Goal: Information Seeking & Learning: Learn about a topic

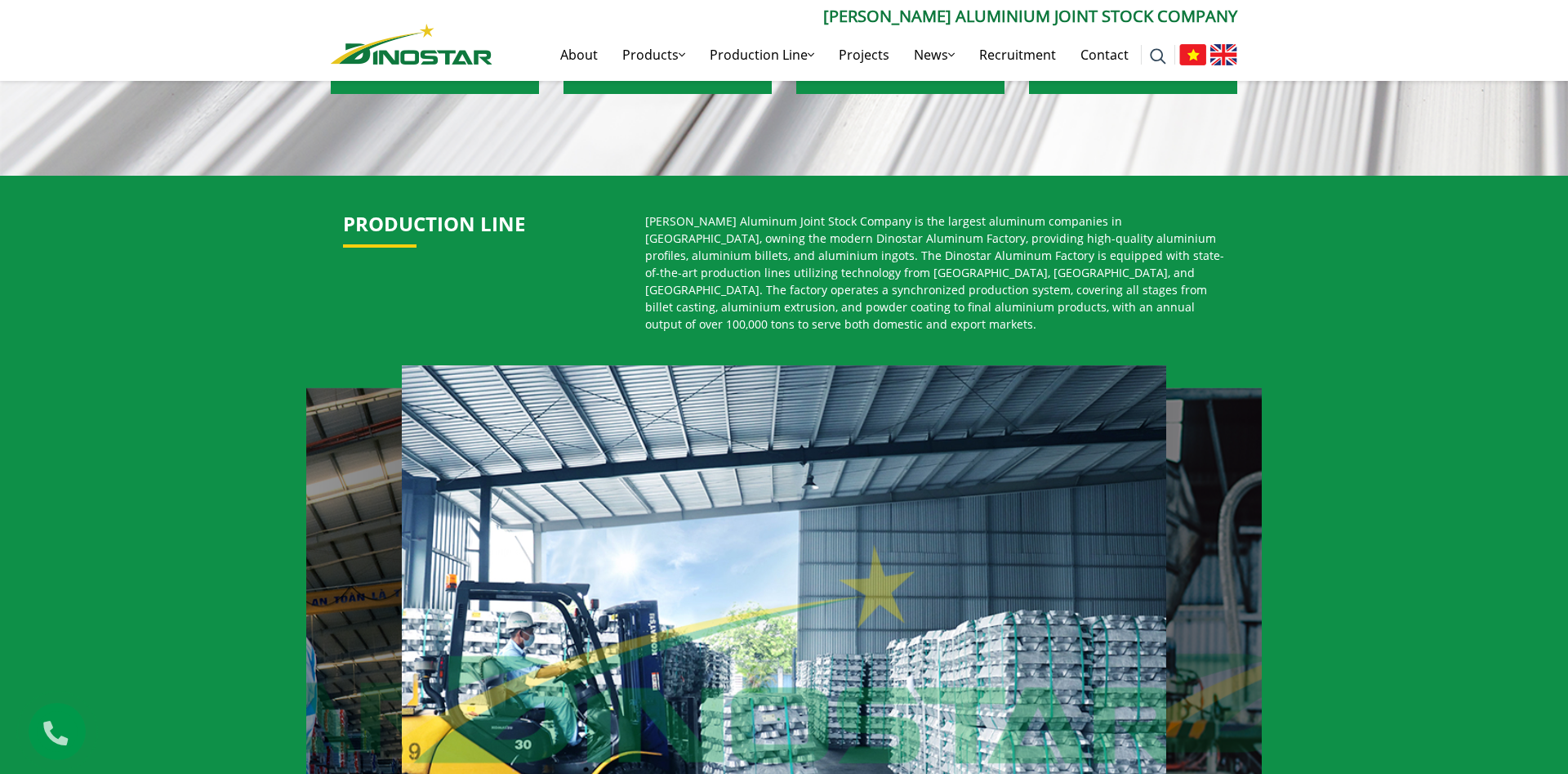
scroll to position [1111, 0]
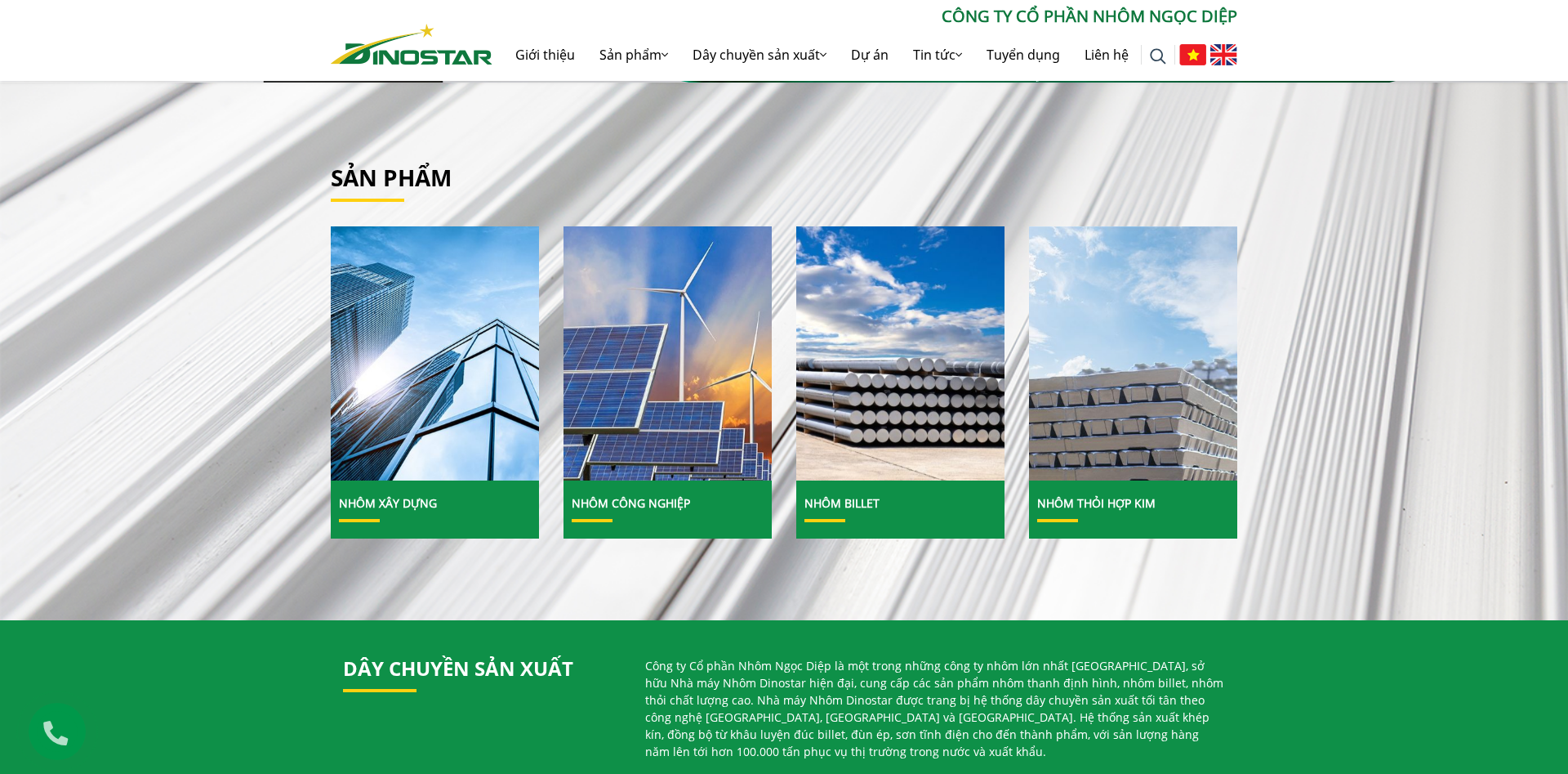
scroll to position [666, 0]
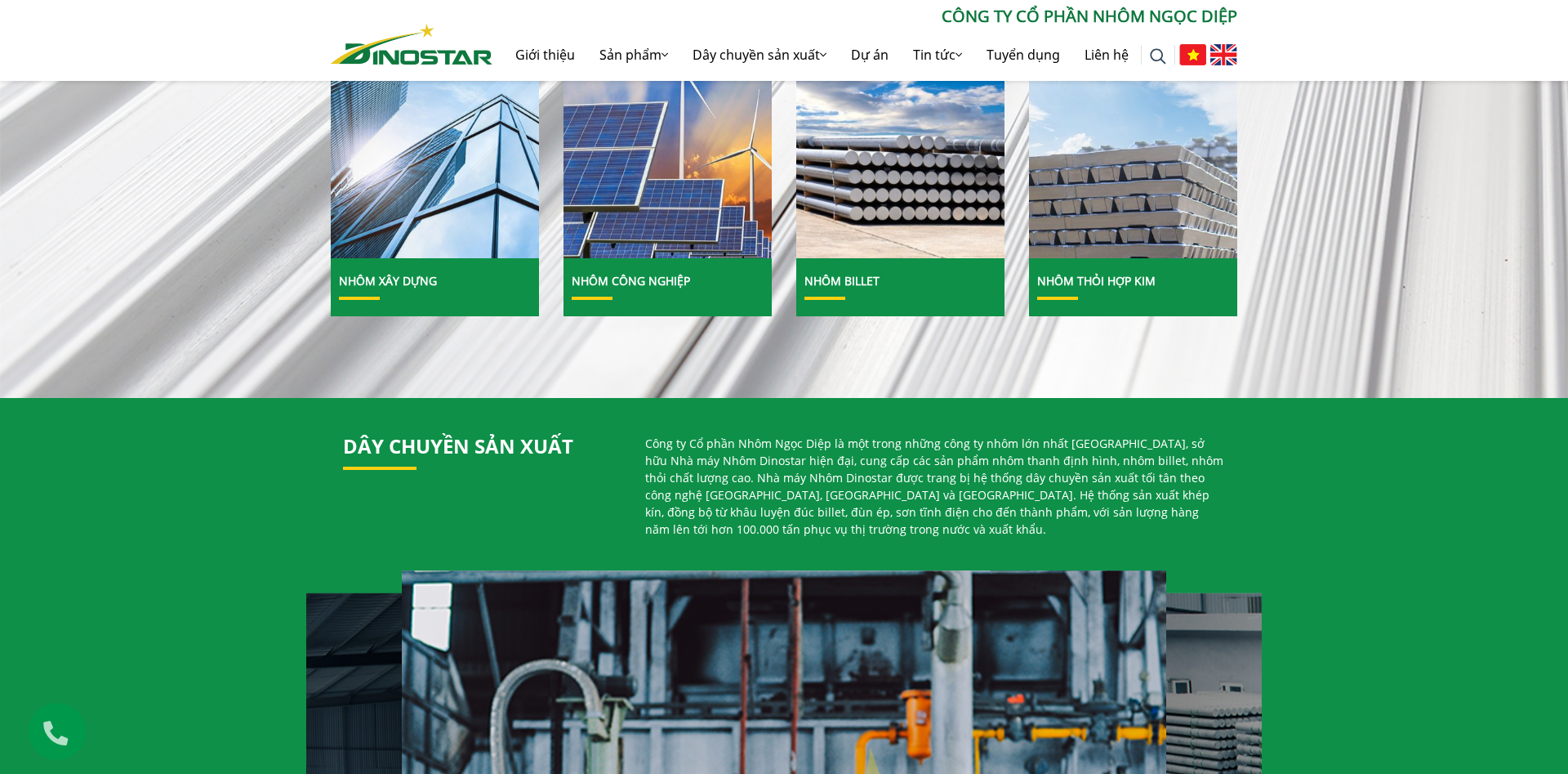
click at [433, 242] on img at bounding box center [435, 131] width 223 height 272
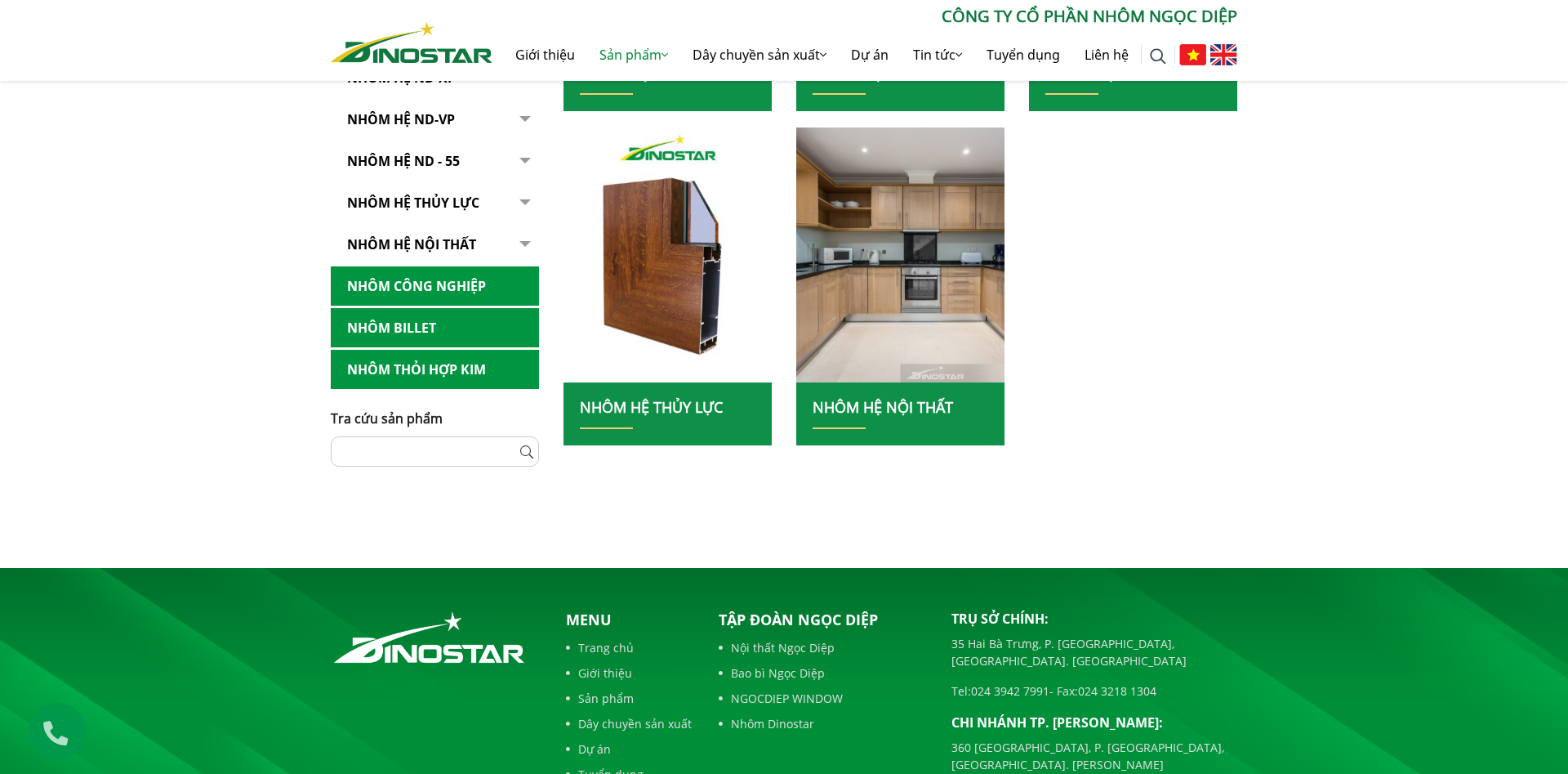
scroll to position [444, 0]
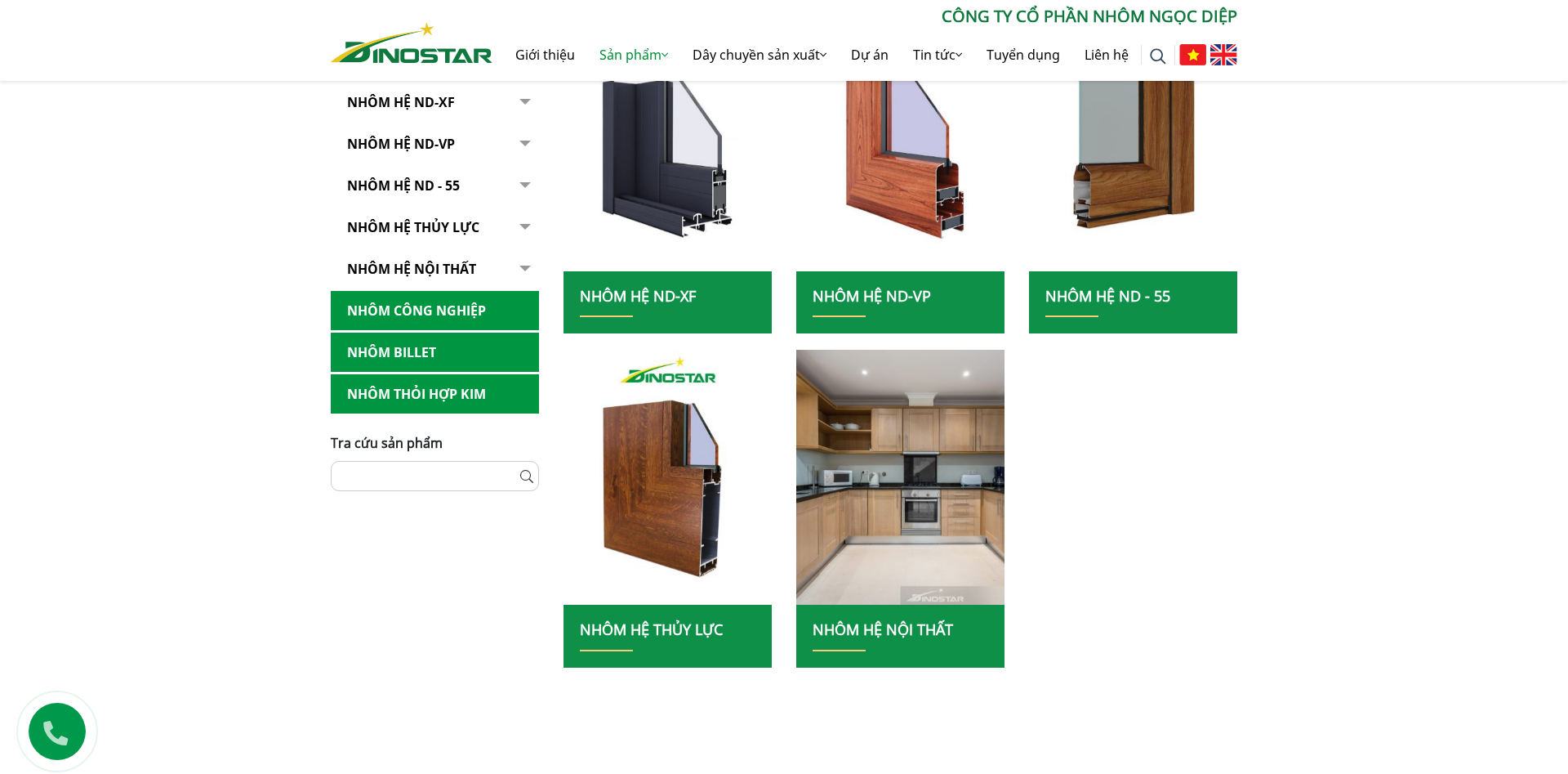
click at [1139, 294] on link "NHÔM HỆ ND - 55" at bounding box center [1107, 296] width 125 height 20
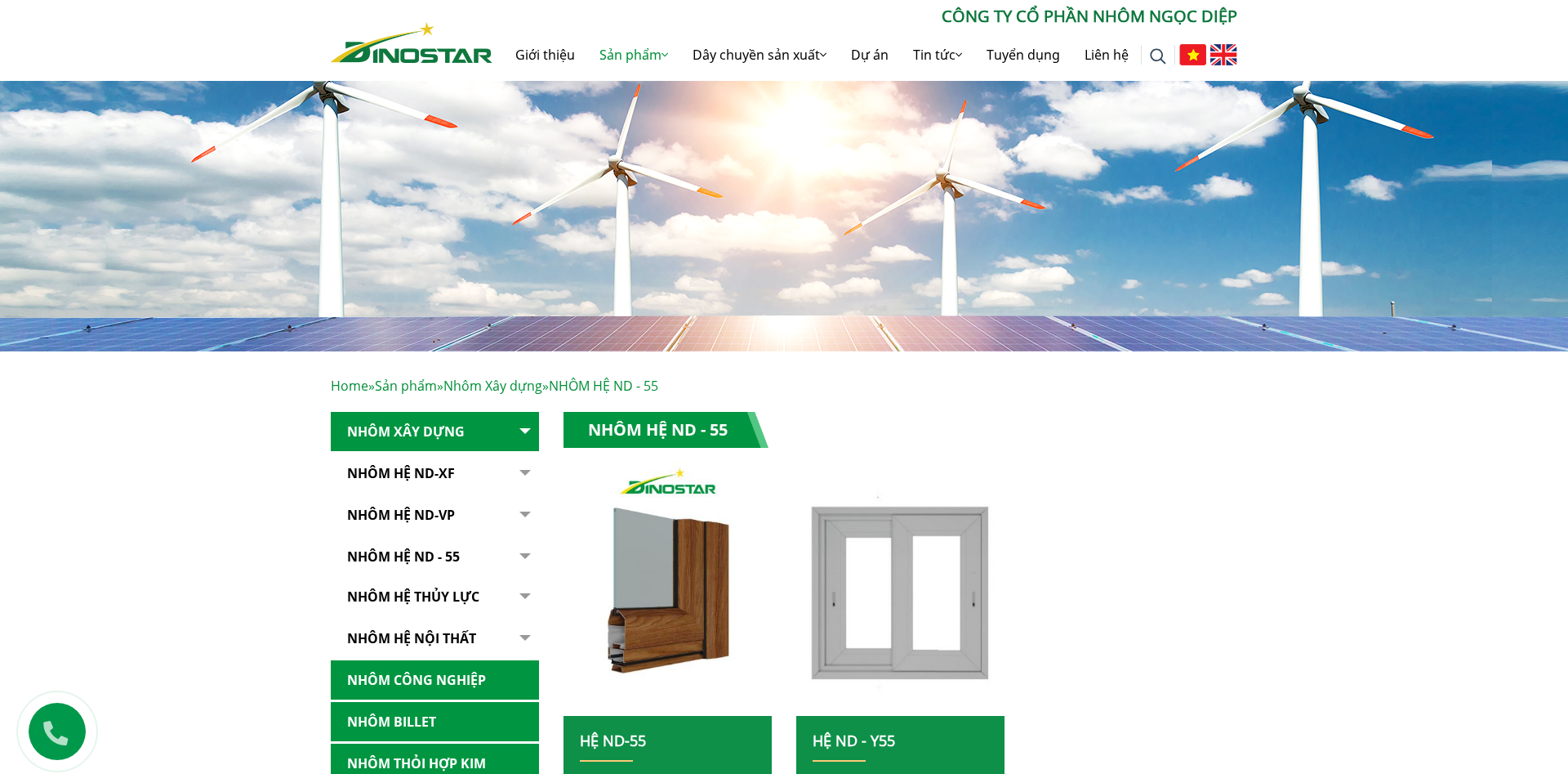
scroll to position [222, 0]
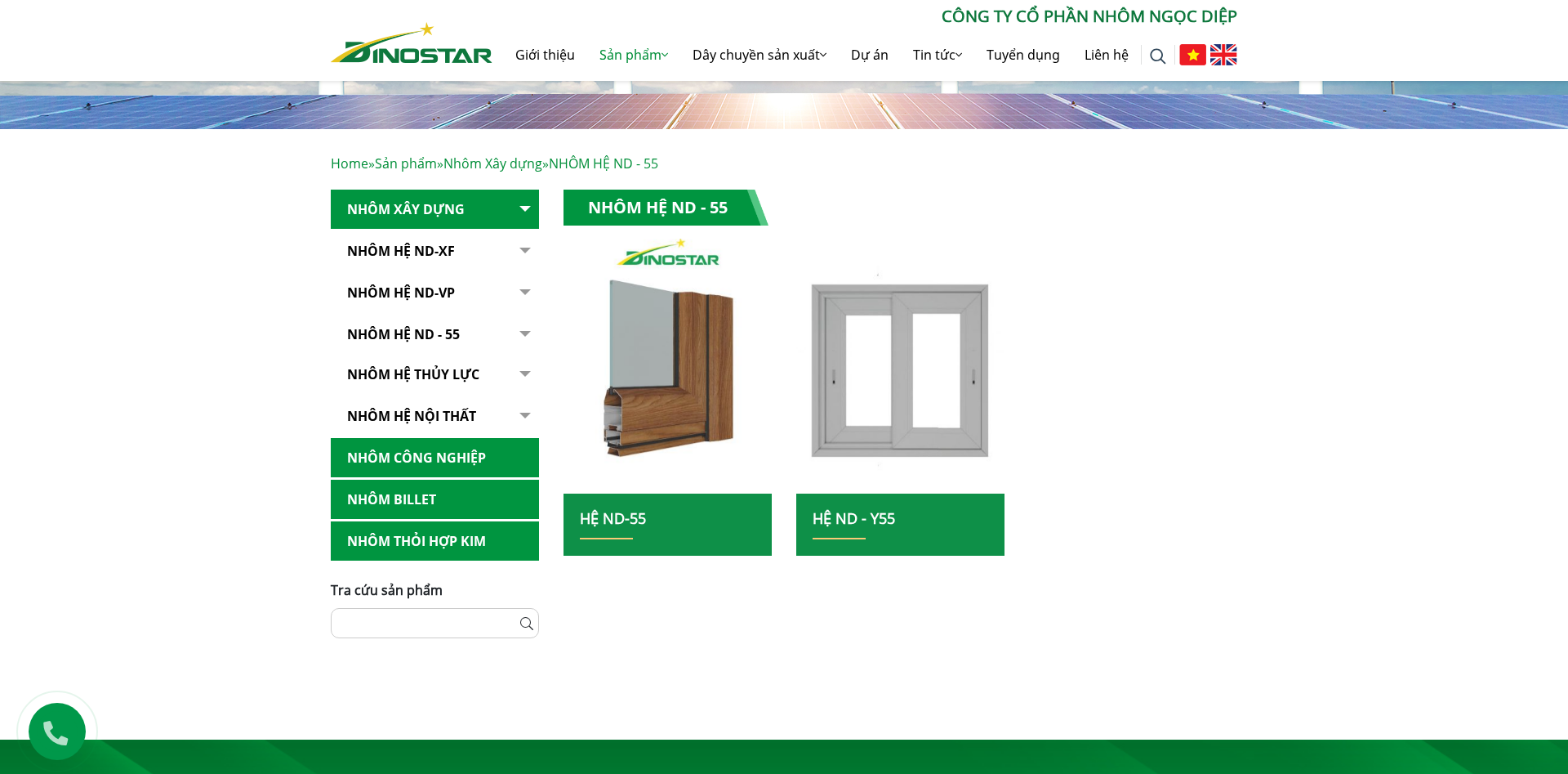
click at [644, 400] on img at bounding box center [668, 366] width 223 height 272
